Goal: Information Seeking & Learning: Learn about a topic

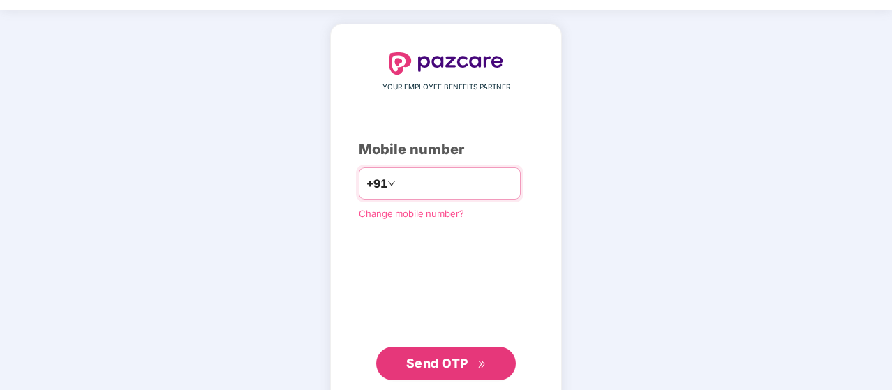
scroll to position [70, 0]
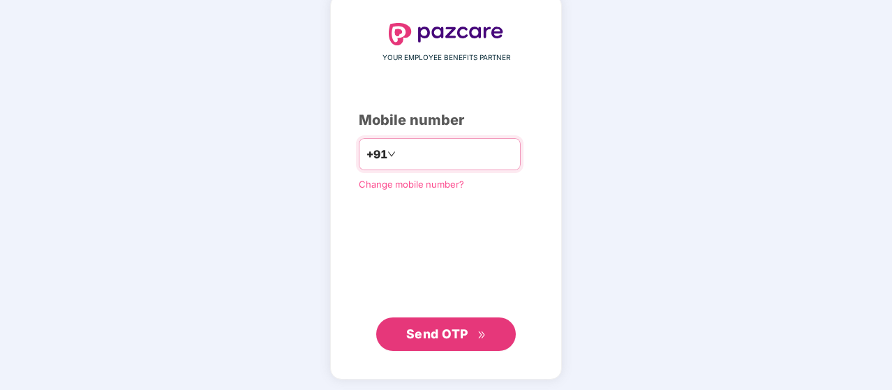
type input "**********"
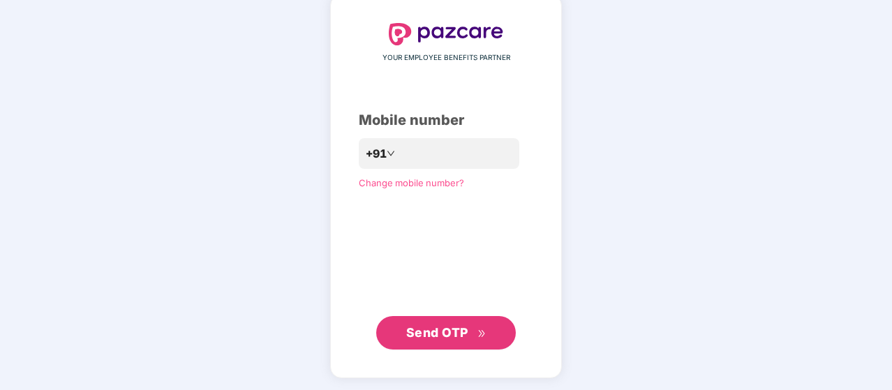
click at [453, 327] on span "Send OTP" at bounding box center [437, 332] width 62 height 15
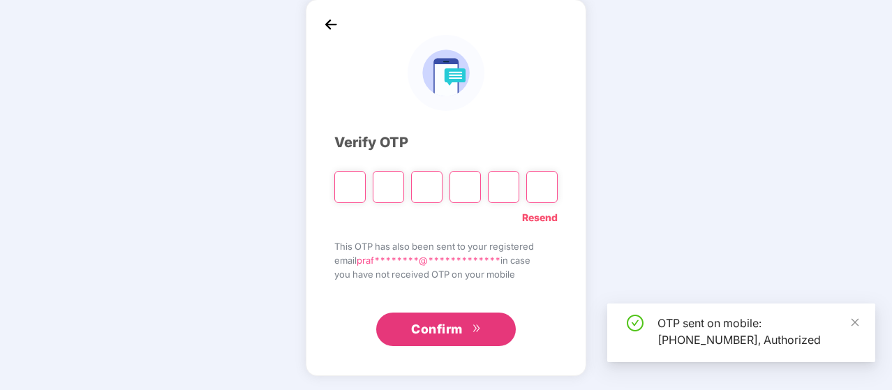
scroll to position [64, 0]
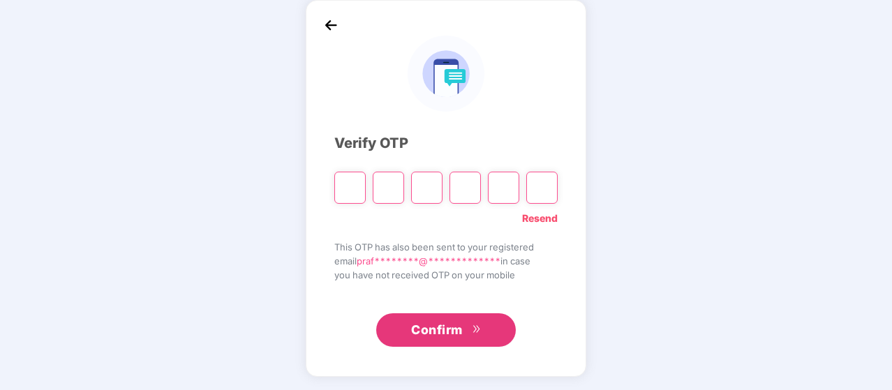
type input "*"
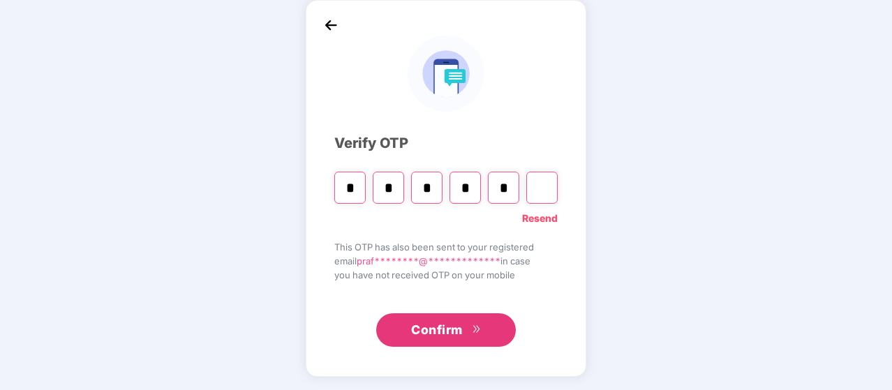
type input "*"
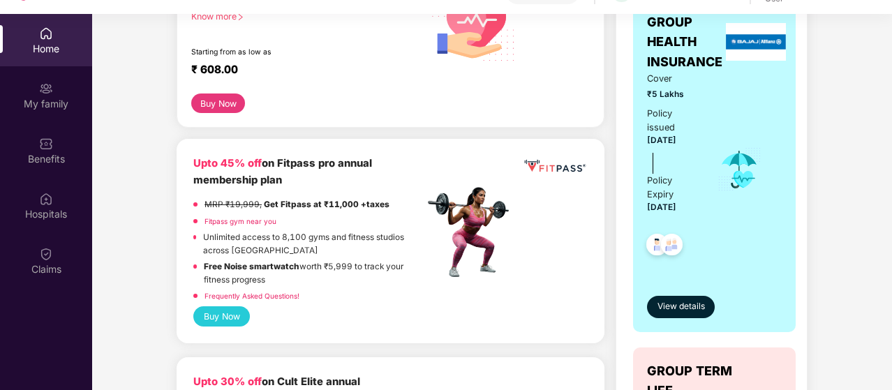
scroll to position [140, 0]
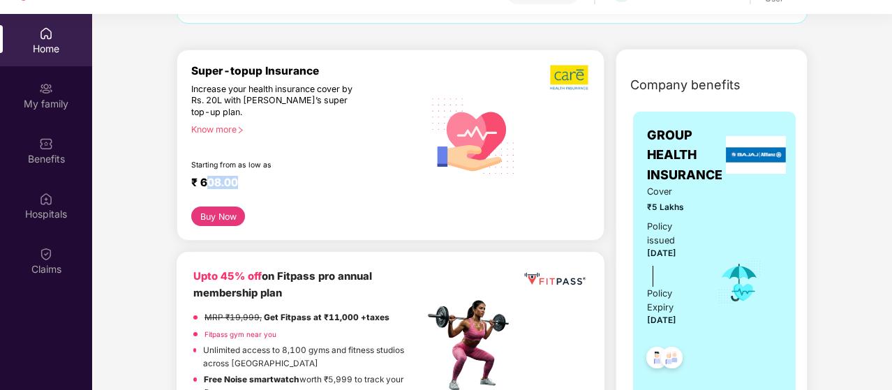
click at [236, 187] on div "₹ 608.00" at bounding box center [300, 184] width 218 height 17
click at [334, 150] on div "Super-topup Insurance Increase your health insurance cover by Rs. 20L with [PER…" at bounding box center [307, 135] width 232 height 143
drag, startPoint x: 663, startPoint y: 315, endPoint x: 697, endPoint y: 305, distance: 34.9
click at [697, 305] on div "Policy Expiry [DATE]" at bounding box center [672, 308] width 51 height 43
click at [697, 304] on div "Policy Expiry" at bounding box center [672, 301] width 51 height 28
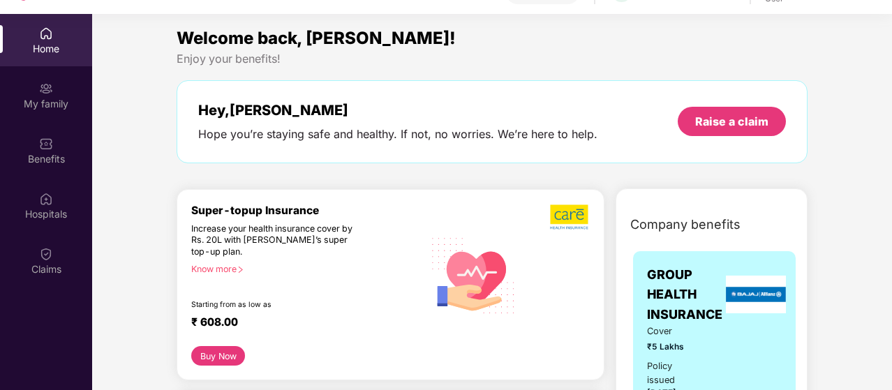
scroll to position [0, 0]
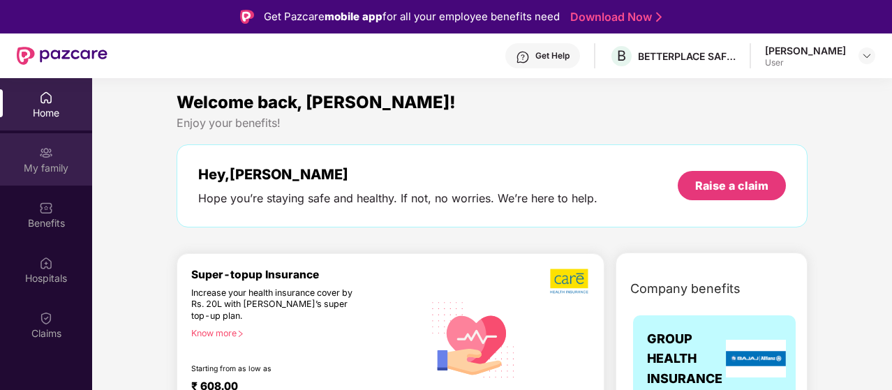
click at [68, 179] on div "My family" at bounding box center [46, 159] width 92 height 52
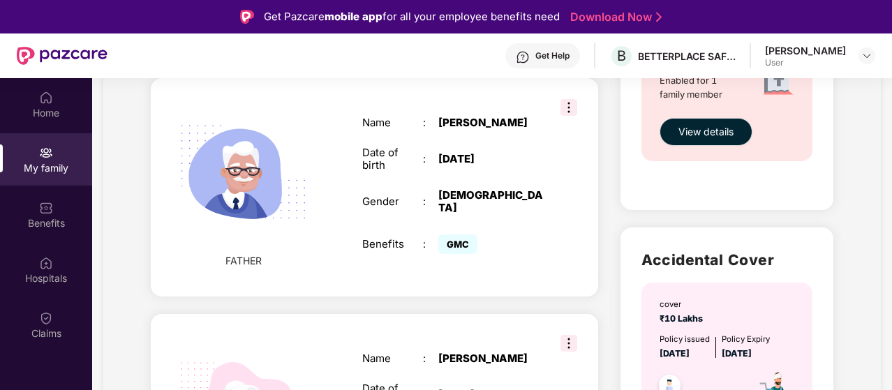
scroll to position [754, 0]
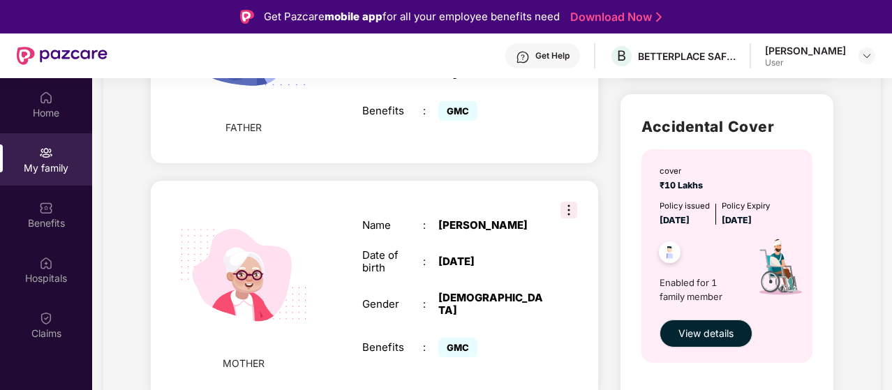
click at [567, 202] on img at bounding box center [568, 210] width 17 height 17
click at [519, 220] on div "Name : [PERSON_NAME] Date of birth : [DEMOGRAPHIC_DATA] Gender : [DEMOGRAPHIC_D…" at bounding box center [452, 290] width 209 height 176
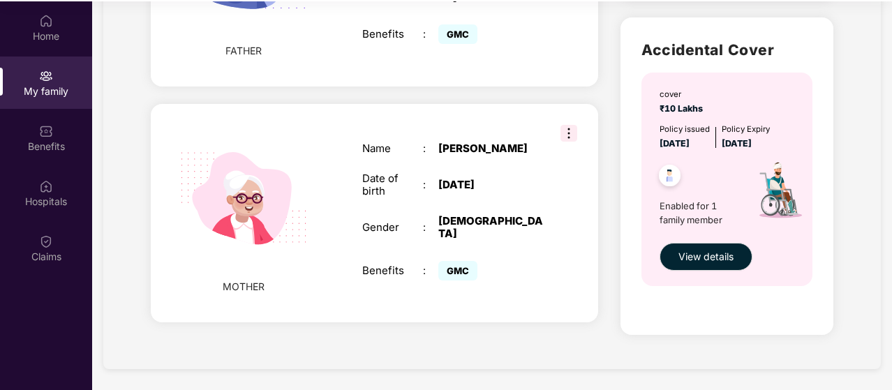
scroll to position [78, 0]
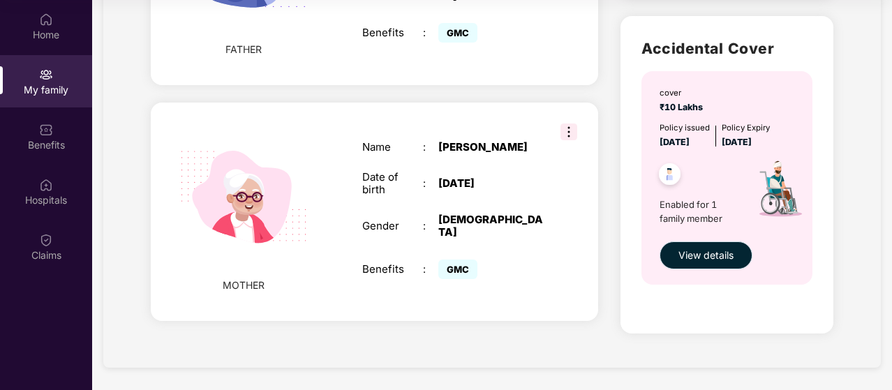
click at [701, 255] on span "View details" at bounding box center [705, 255] width 55 height 15
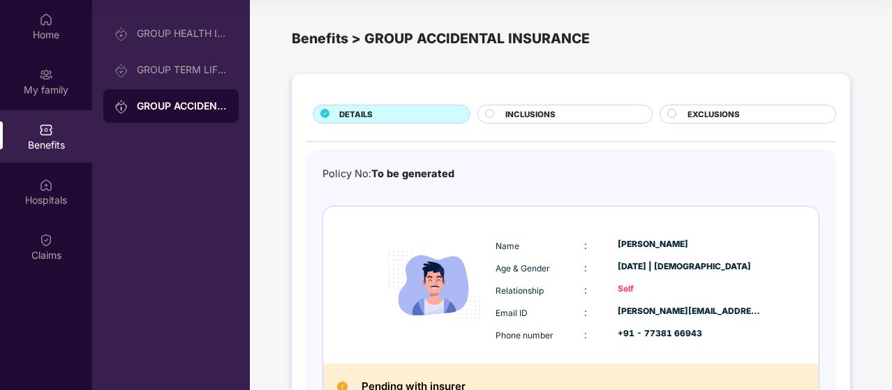
click at [539, 115] on span "INCLUSIONS" at bounding box center [530, 114] width 50 height 13
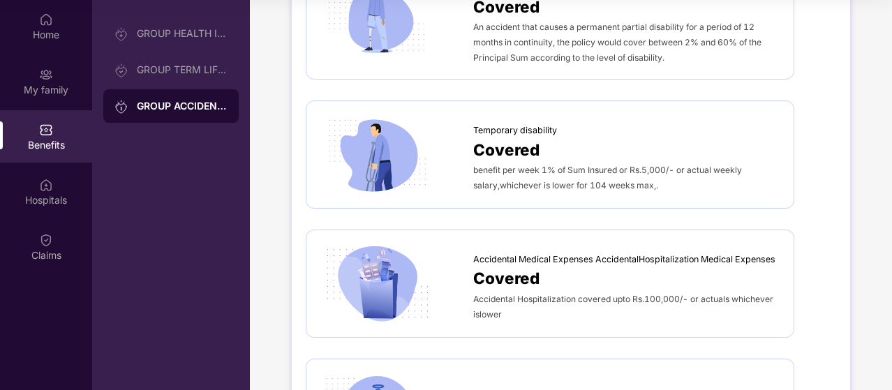
scroll to position [489, 0]
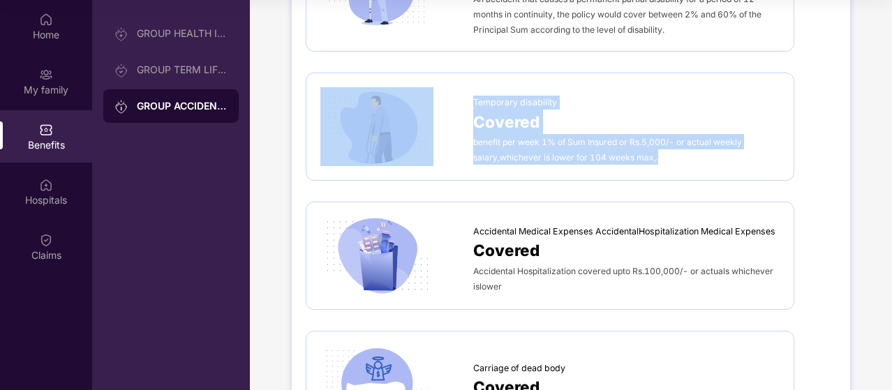
drag, startPoint x: 664, startPoint y: 156, endPoint x: 466, endPoint y: 117, distance: 201.3
click at [466, 117] on div "Temporary disability Covered benefit per week 1% of Sum Insured or Rs.5,000/- o…" at bounding box center [549, 126] width 459 height 79
click at [515, 128] on span "Covered" at bounding box center [506, 122] width 66 height 24
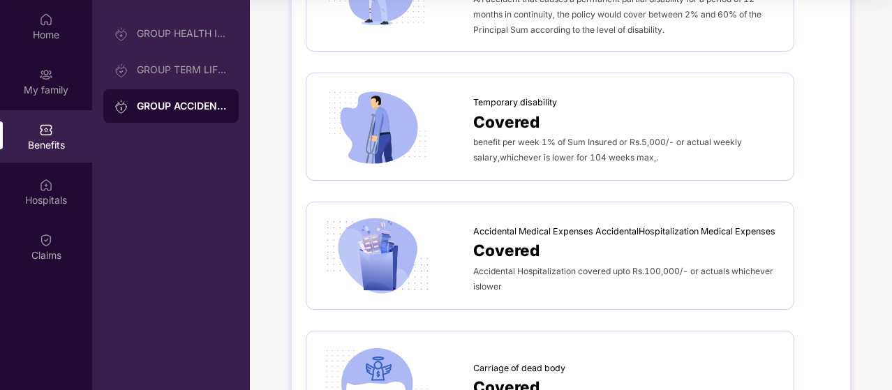
scroll to position [558, 0]
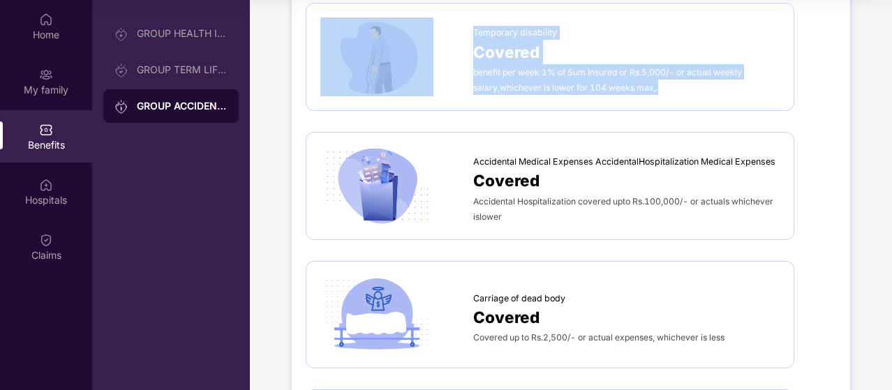
drag, startPoint x: 466, startPoint y: 47, endPoint x: 665, endPoint y: 85, distance: 202.6
click at [665, 85] on div "Temporary disability Covered benefit per week 1% of Sum Insured or Rs.5,000/- o…" at bounding box center [549, 56] width 459 height 79
click at [667, 92] on div "benefit per week 1% of Sum Insured or Rs.5,000/- or actual weekly salary,whiche…" at bounding box center [626, 79] width 306 height 31
drag, startPoint x: 650, startPoint y: 95, endPoint x: 446, endPoint y: 71, distance: 205.2
click at [446, 71] on div "Temporary disability Covered benefit per week 1% of Sum Insured or Rs.5,000/- o…" at bounding box center [550, 57] width 489 height 108
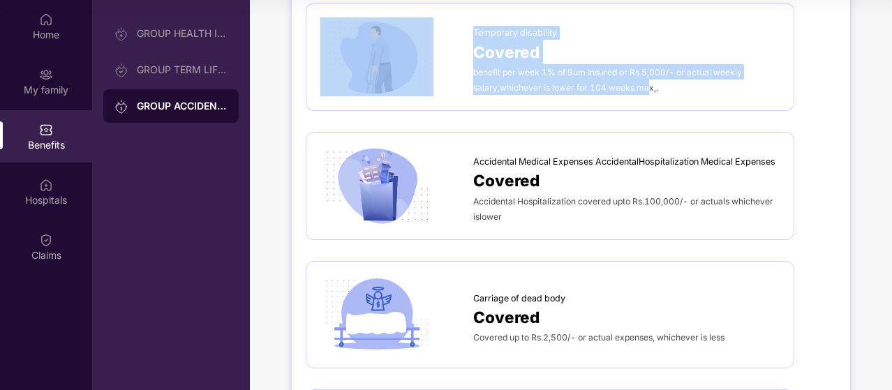
click at [546, 70] on span "benefit per week 1% of Sum Insured or Rs.5,000/- or actual weekly salary,whiche…" at bounding box center [607, 80] width 269 height 26
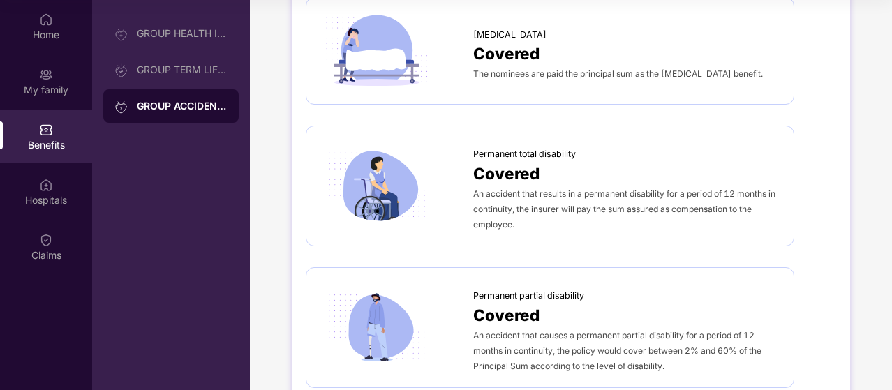
scroll to position [0, 0]
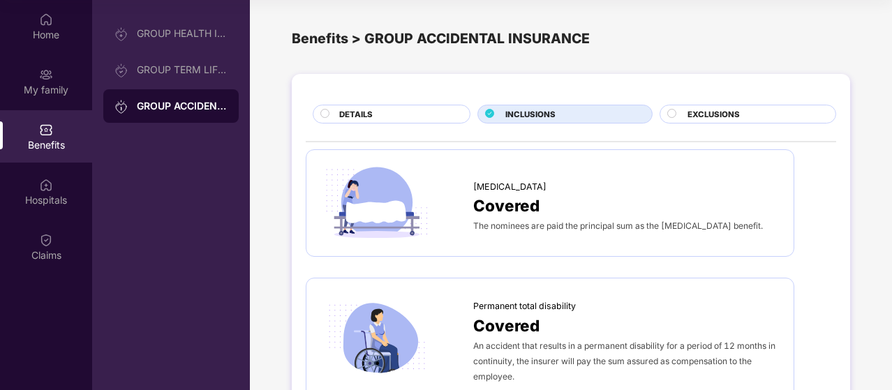
click at [663, 122] on div "EXCLUSIONS" at bounding box center [745, 114] width 184 height 19
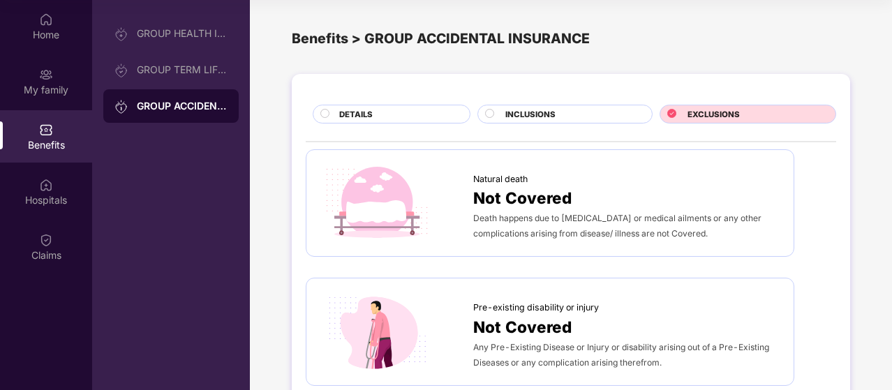
click at [675, 114] on icon at bounding box center [671, 113] width 9 height 9
click at [218, 75] on div "GROUP TERM LIFE INSURANCE" at bounding box center [170, 70] width 135 height 34
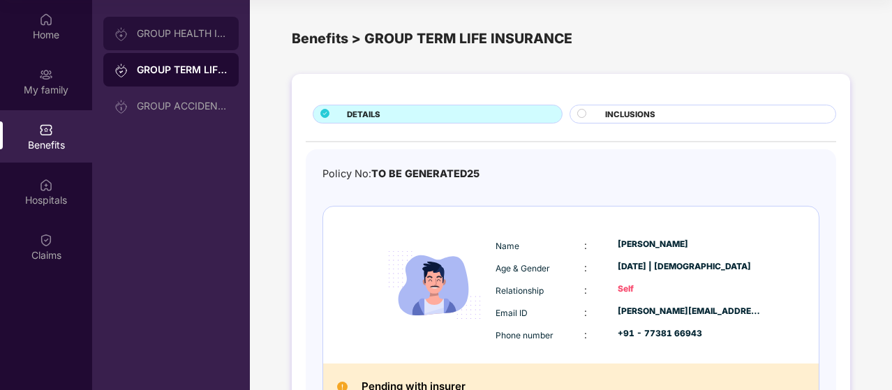
click at [167, 45] on div "GROUP HEALTH INSURANCE" at bounding box center [170, 34] width 135 height 34
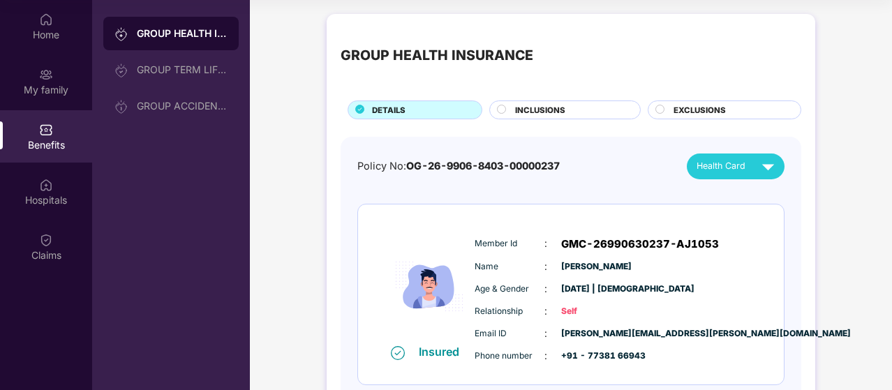
click at [521, 102] on div "INCLUSIONS" at bounding box center [564, 110] width 151 height 19
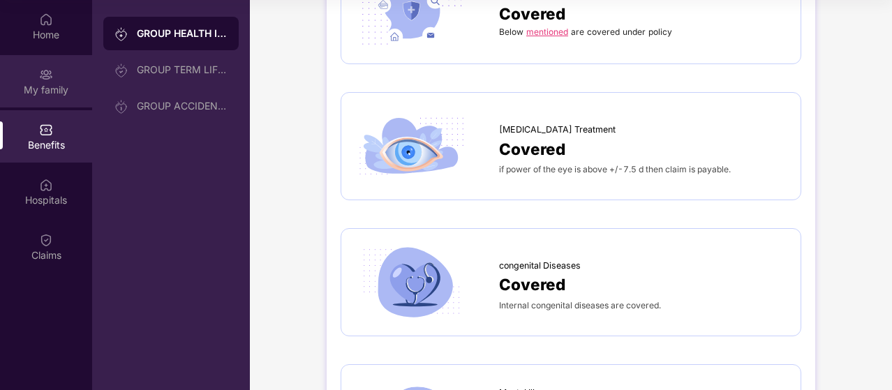
scroll to position [1884, 0]
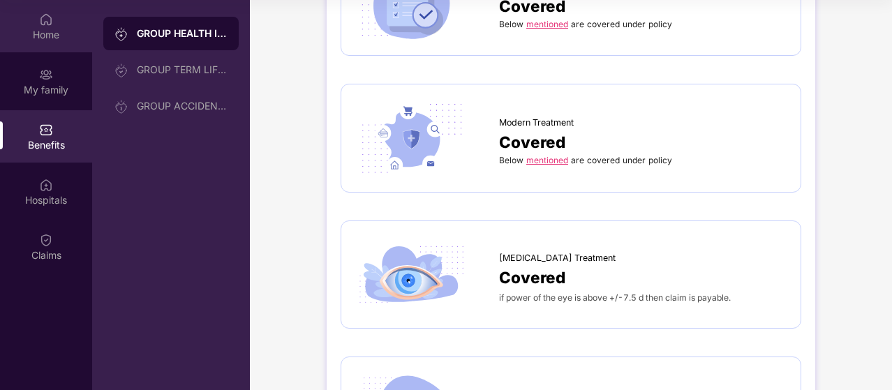
click at [40, 30] on div "Home" at bounding box center [46, 35] width 92 height 14
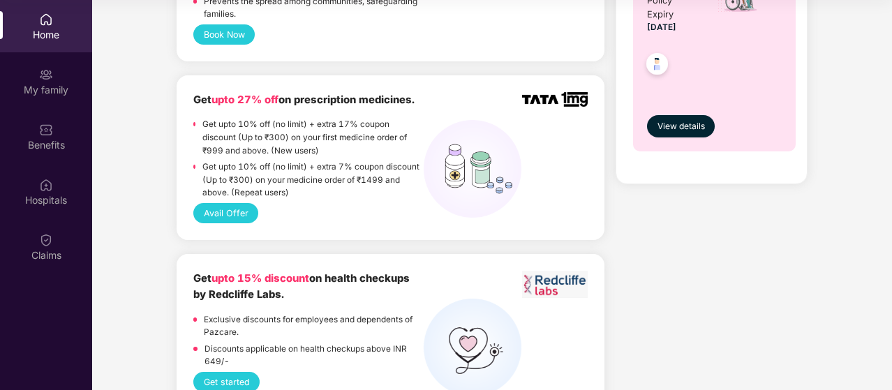
scroll to position [1256, 0]
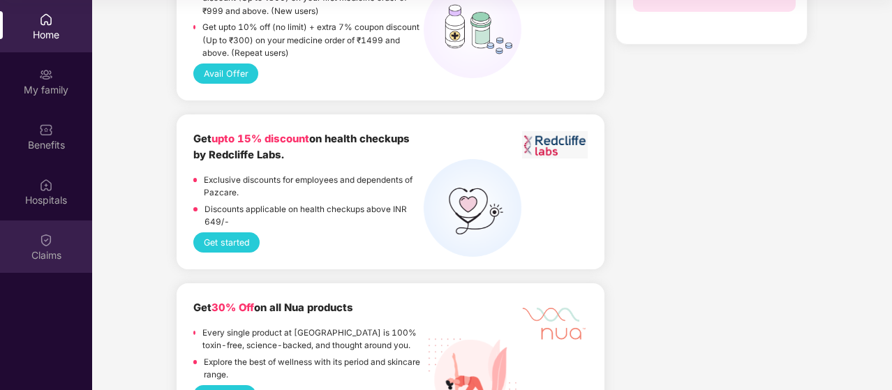
click at [21, 249] on div "Claims" at bounding box center [46, 255] width 92 height 14
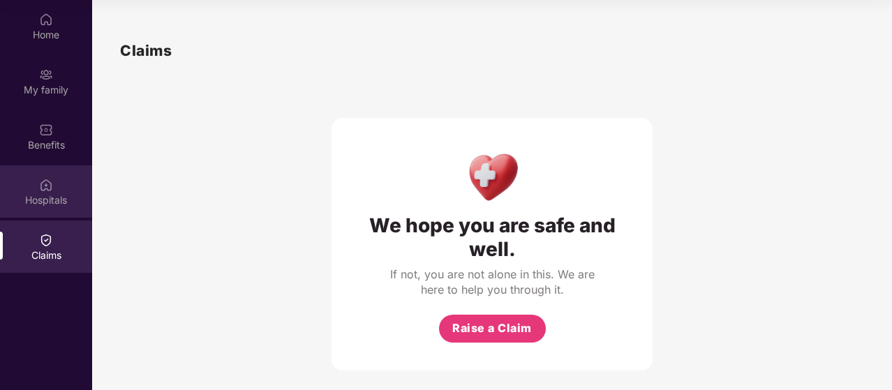
click at [51, 200] on div "Hospitals" at bounding box center [46, 200] width 92 height 14
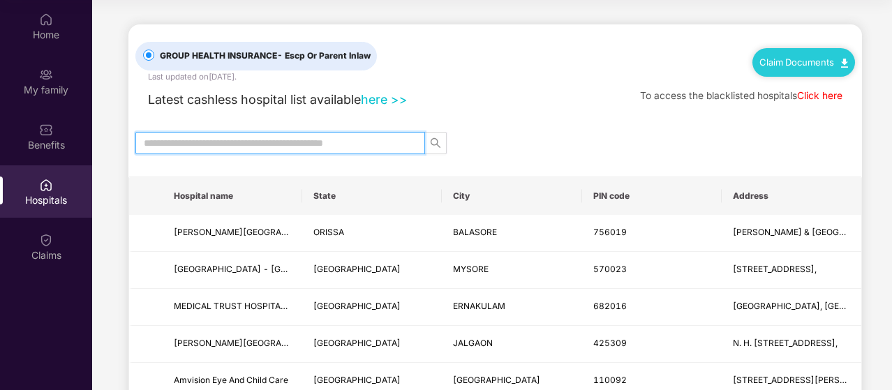
click at [215, 135] on input "text" at bounding box center [275, 142] width 262 height 15
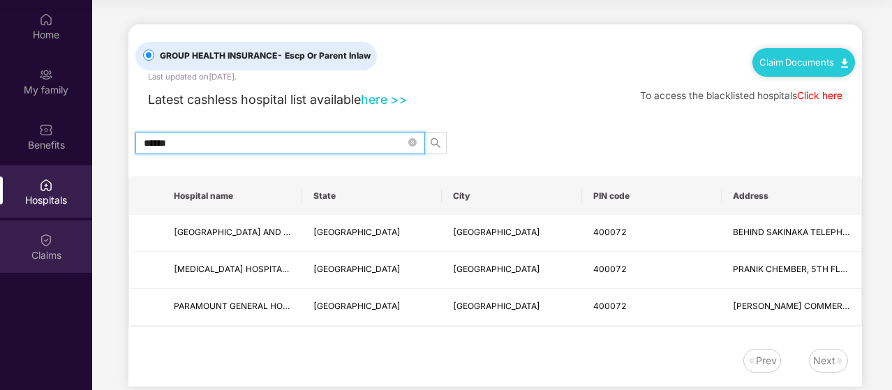
type input "******"
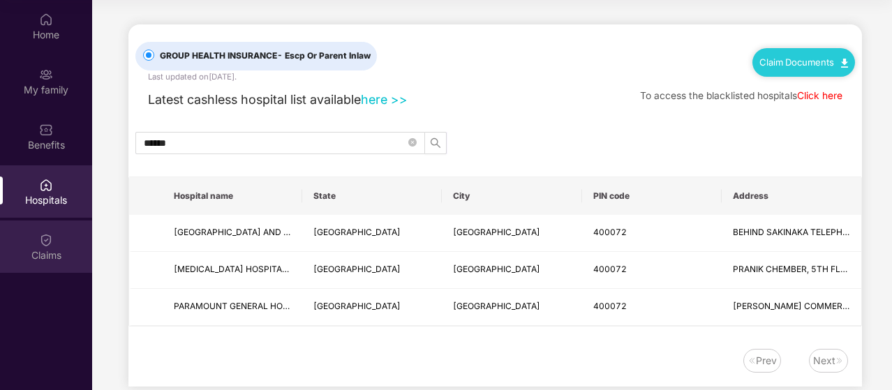
click at [58, 233] on div "Claims" at bounding box center [46, 247] width 92 height 52
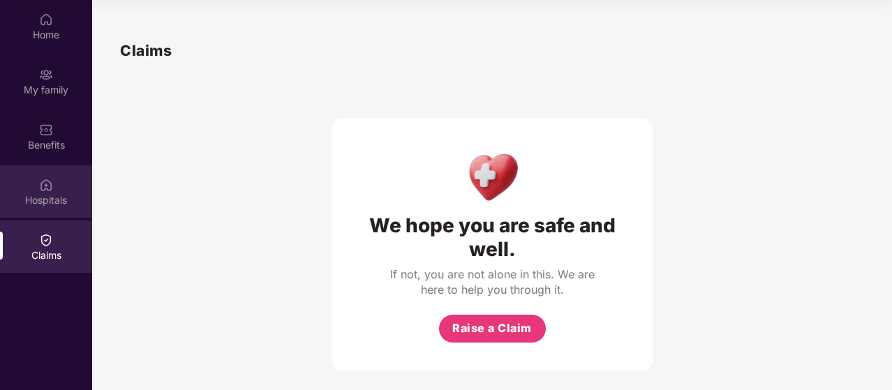
click at [46, 181] on img at bounding box center [46, 185] width 14 height 14
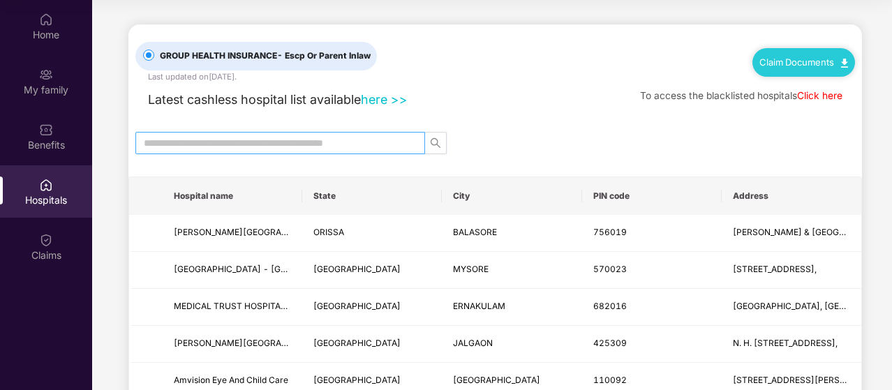
click at [334, 135] on input "text" at bounding box center [275, 142] width 262 height 15
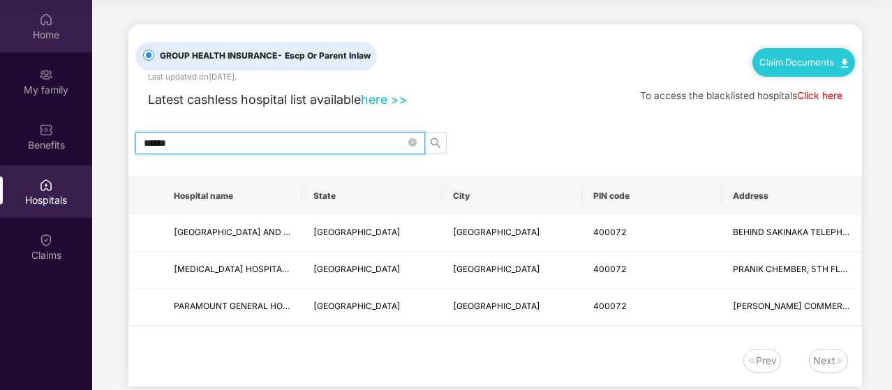
type input "******"
click at [18, 31] on div "Home" at bounding box center [46, 35] width 92 height 14
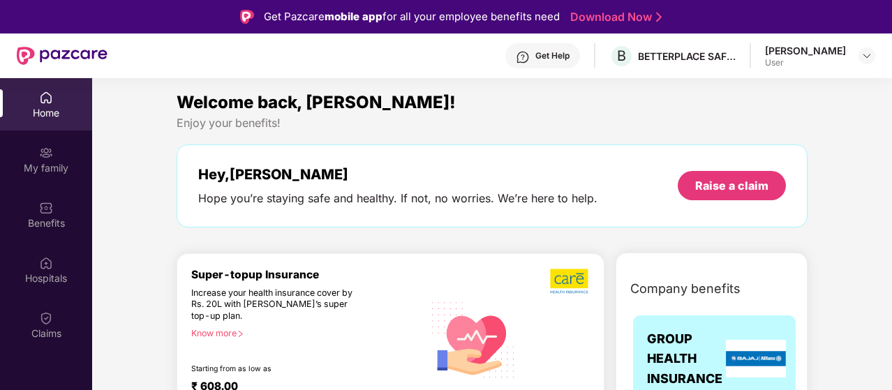
click at [856, 54] on div "[PERSON_NAME] User" at bounding box center [820, 56] width 110 height 24
click at [862, 54] on img at bounding box center [866, 55] width 11 height 11
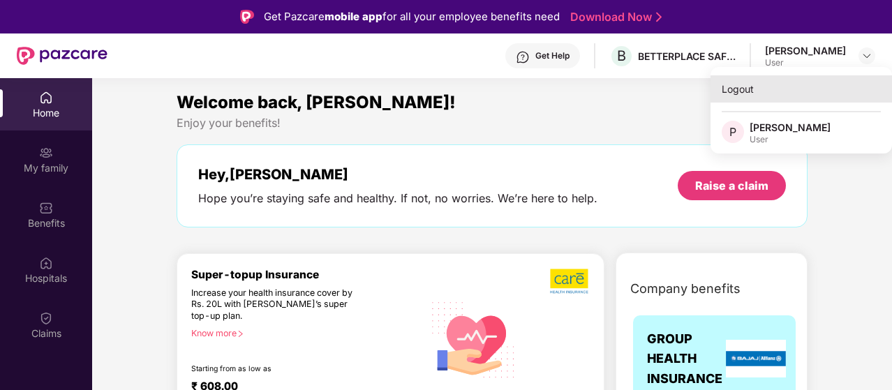
click at [738, 99] on div "Logout" at bounding box center [801, 88] width 181 height 27
